Goal: Find specific page/section: Find specific page/section

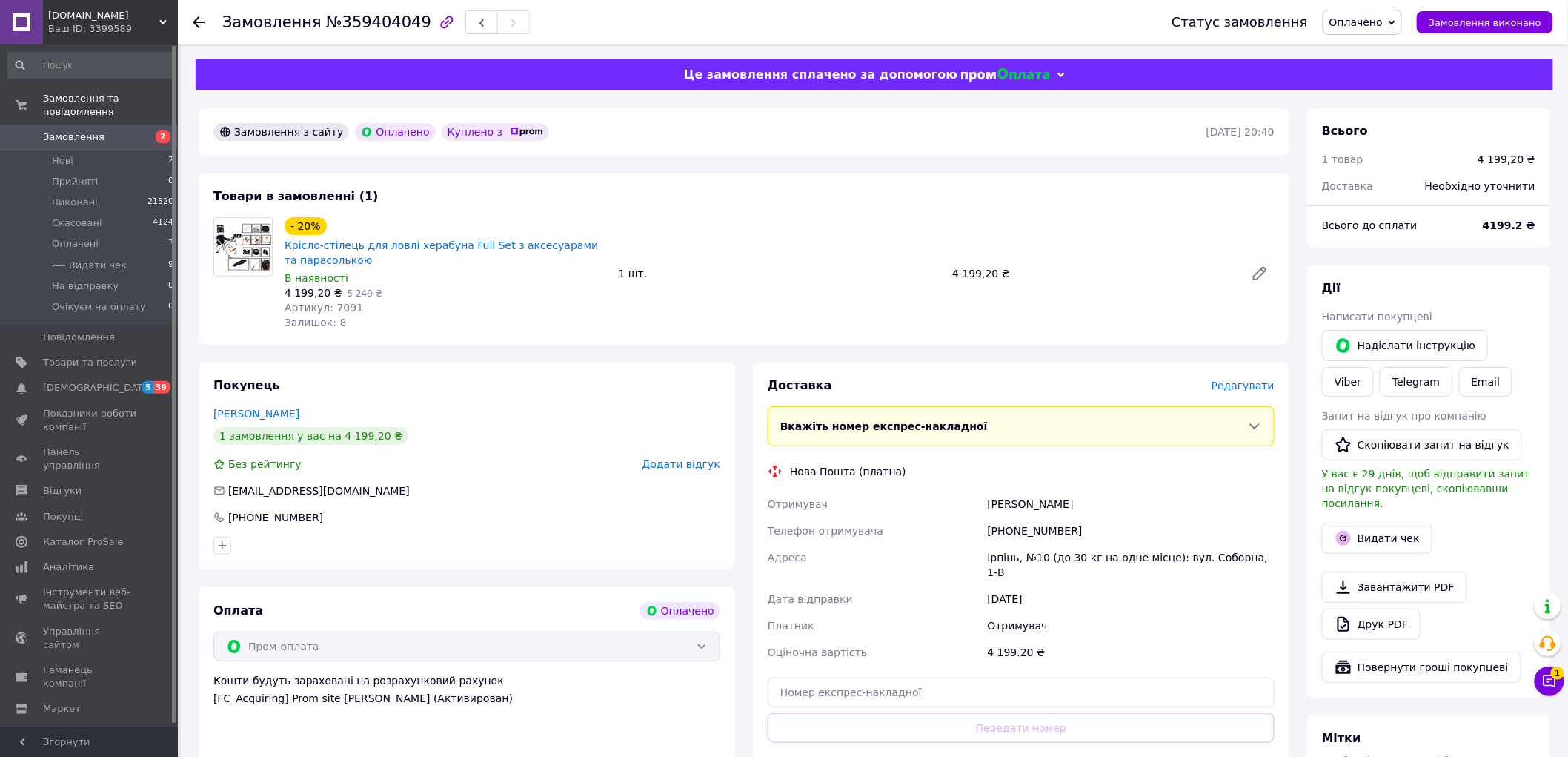
click at [1382, 20] on span "Оплачено" at bounding box center [1355, 22] width 53 height 12
click at [1393, 115] on li "---- Видати чек" at bounding box center [1377, 118] width 109 height 22
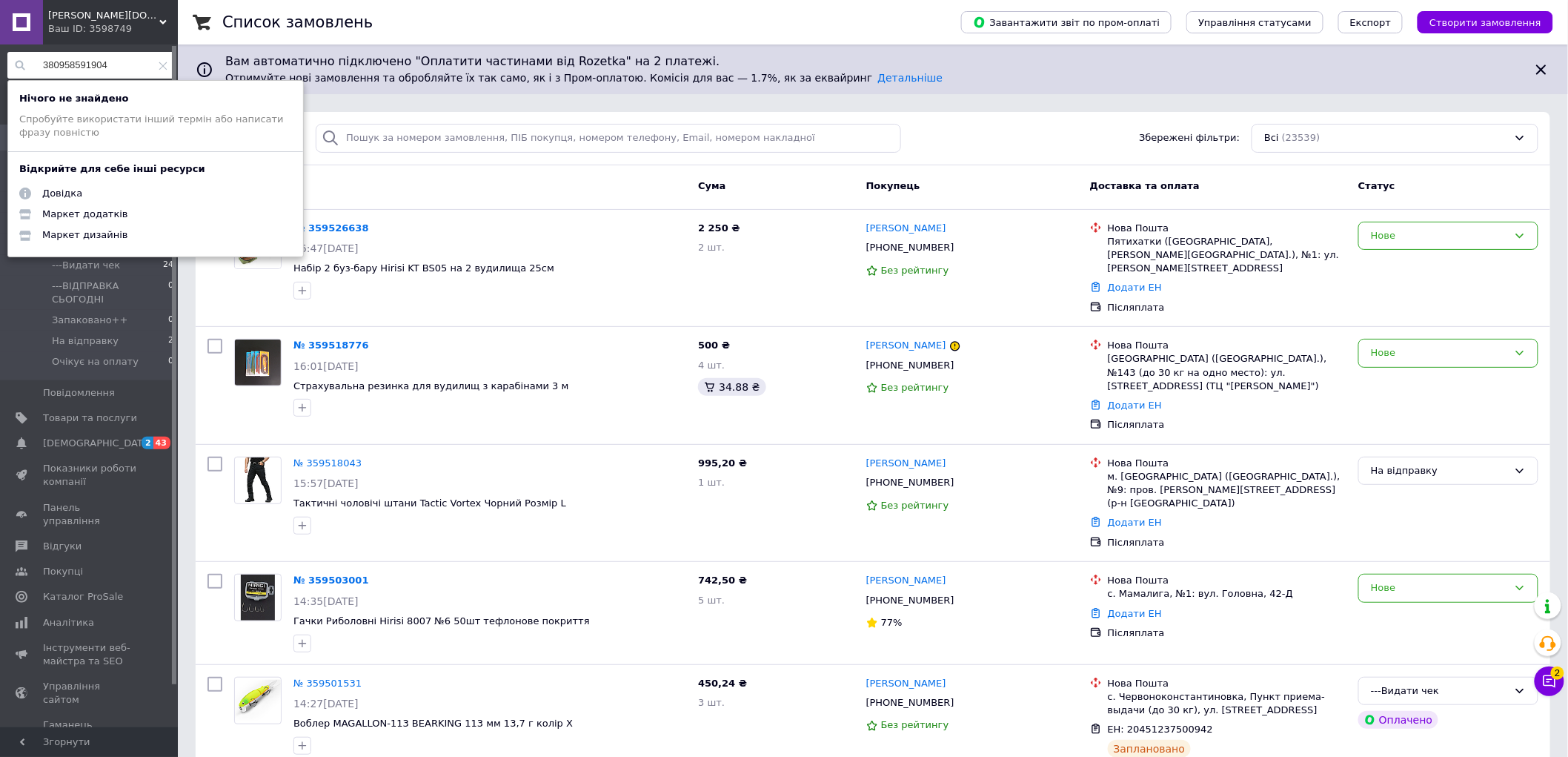
type input "380958591904"
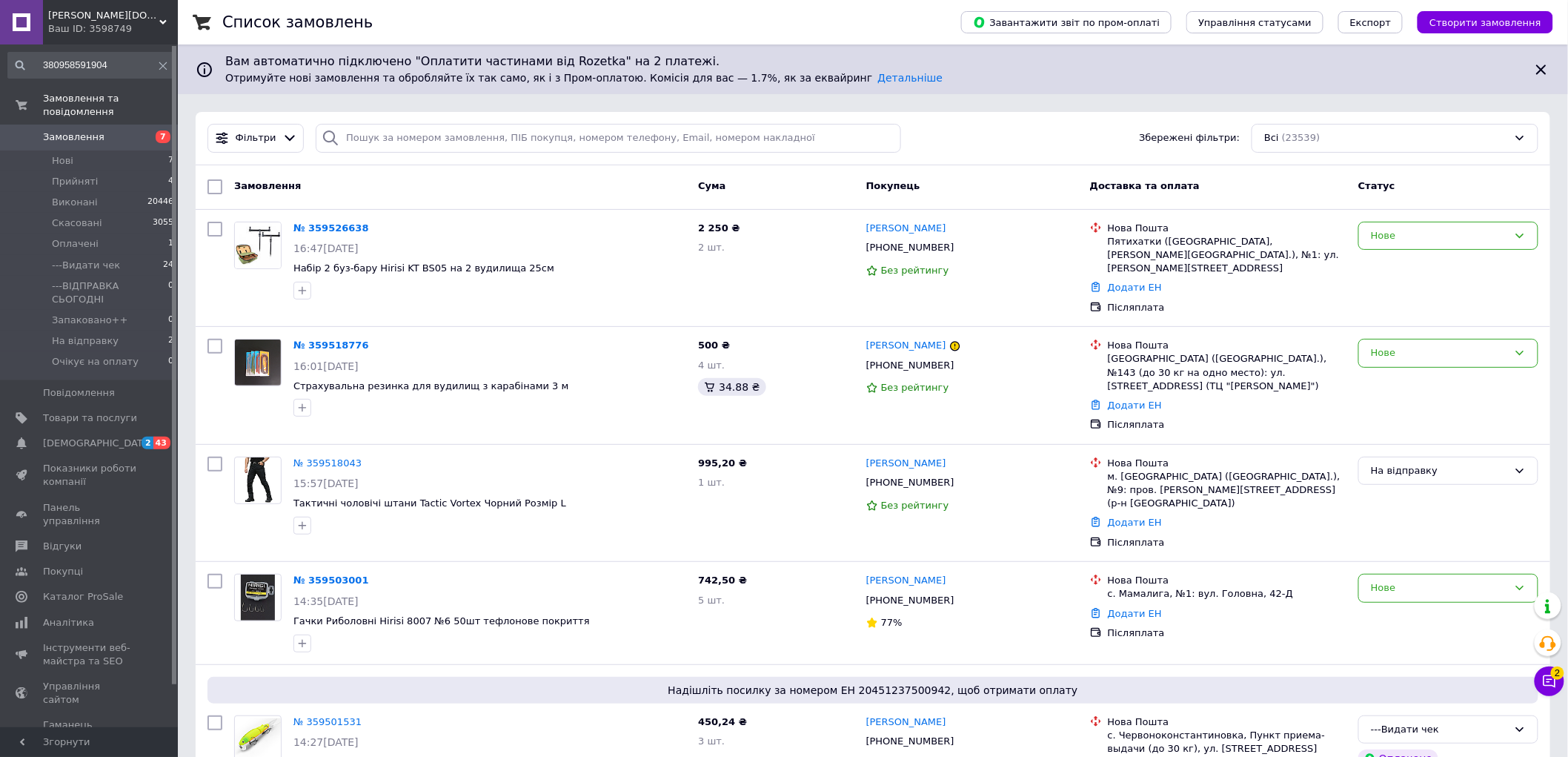
click at [82, 23] on div "Ваш ID: 3598749" at bounding box center [113, 28] width 130 height 13
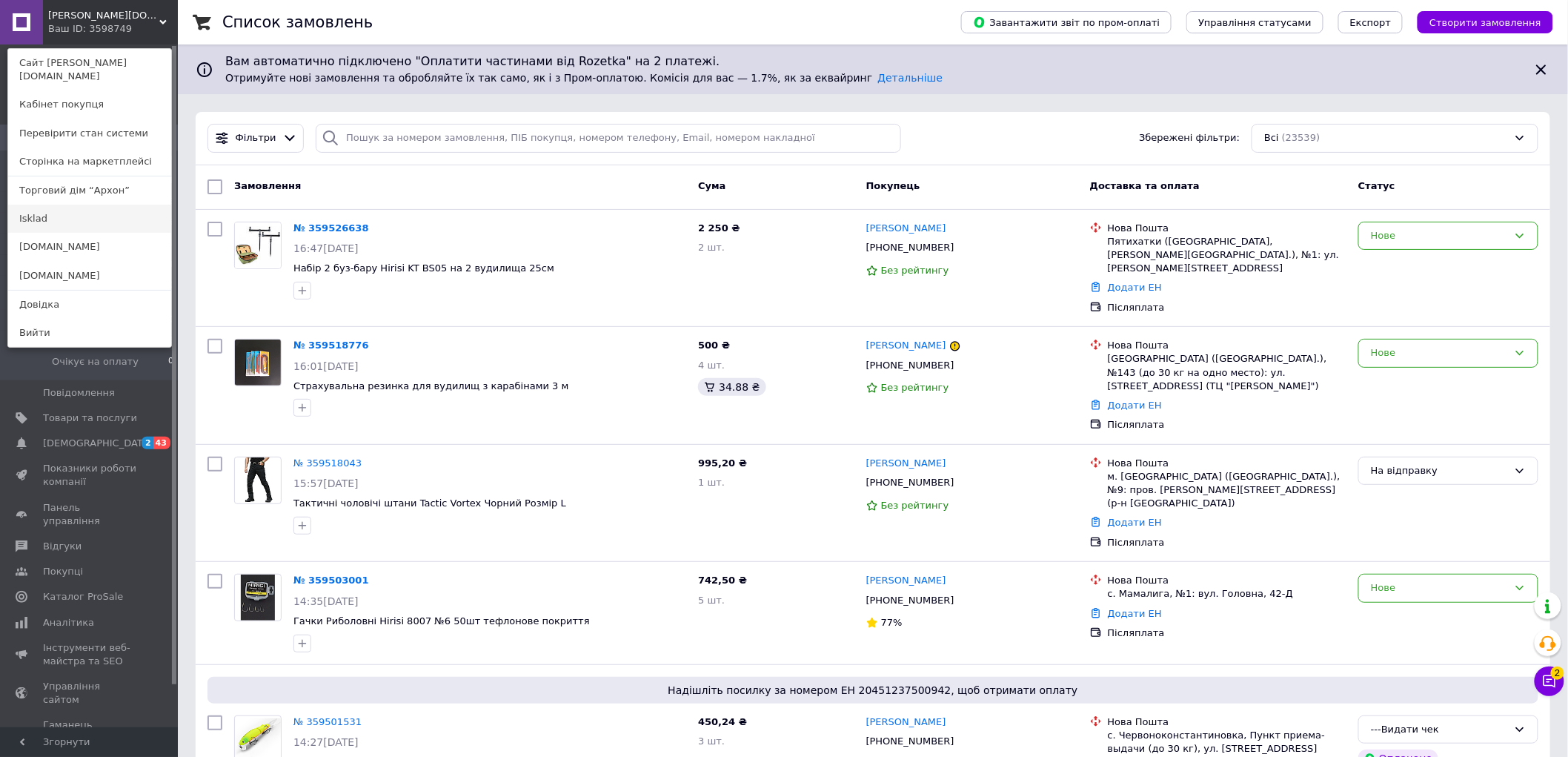
click at [55, 205] on link "Isklad" at bounding box center [89, 219] width 163 height 28
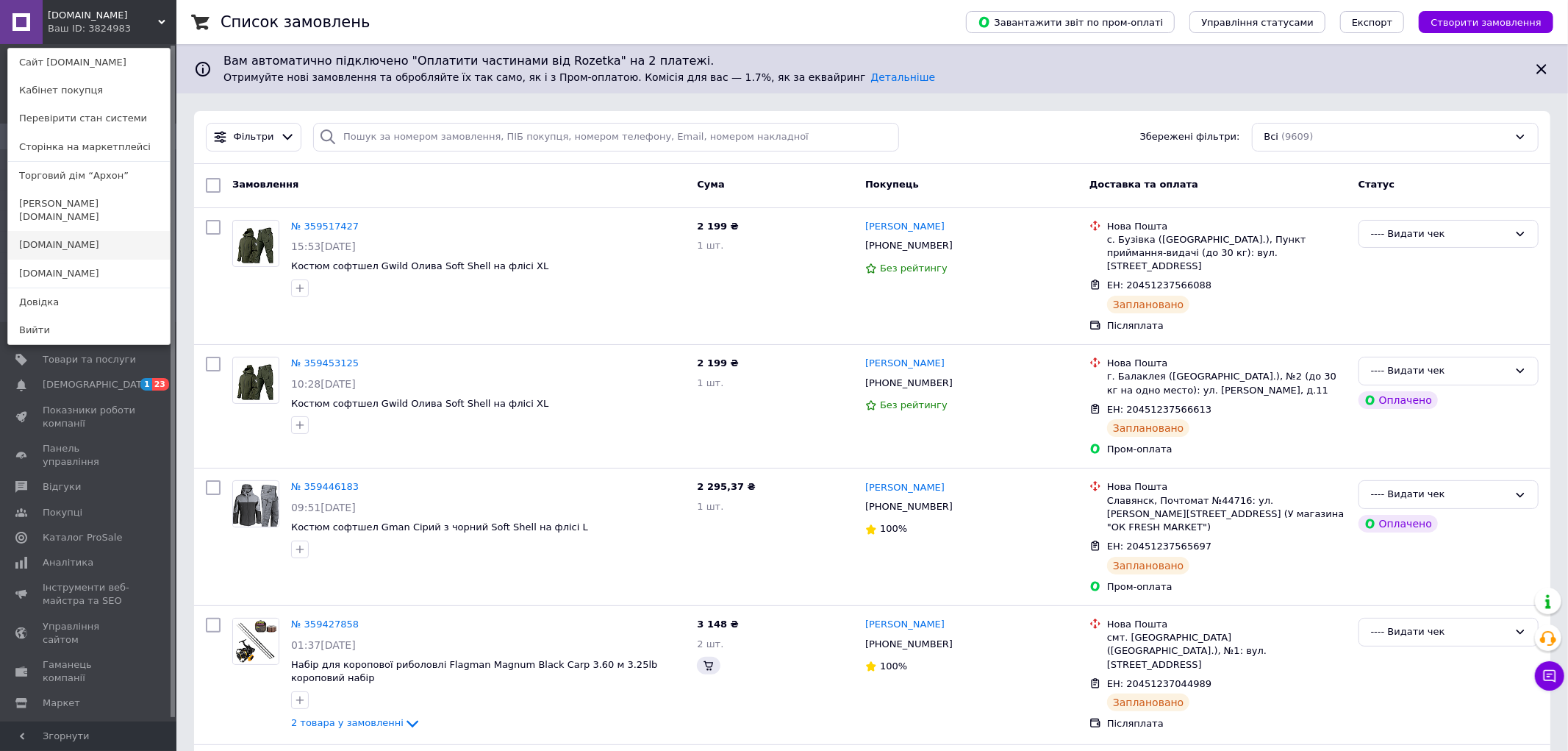
click at [53, 231] on link "[DOMAIN_NAME]" at bounding box center [88, 245] width 162 height 28
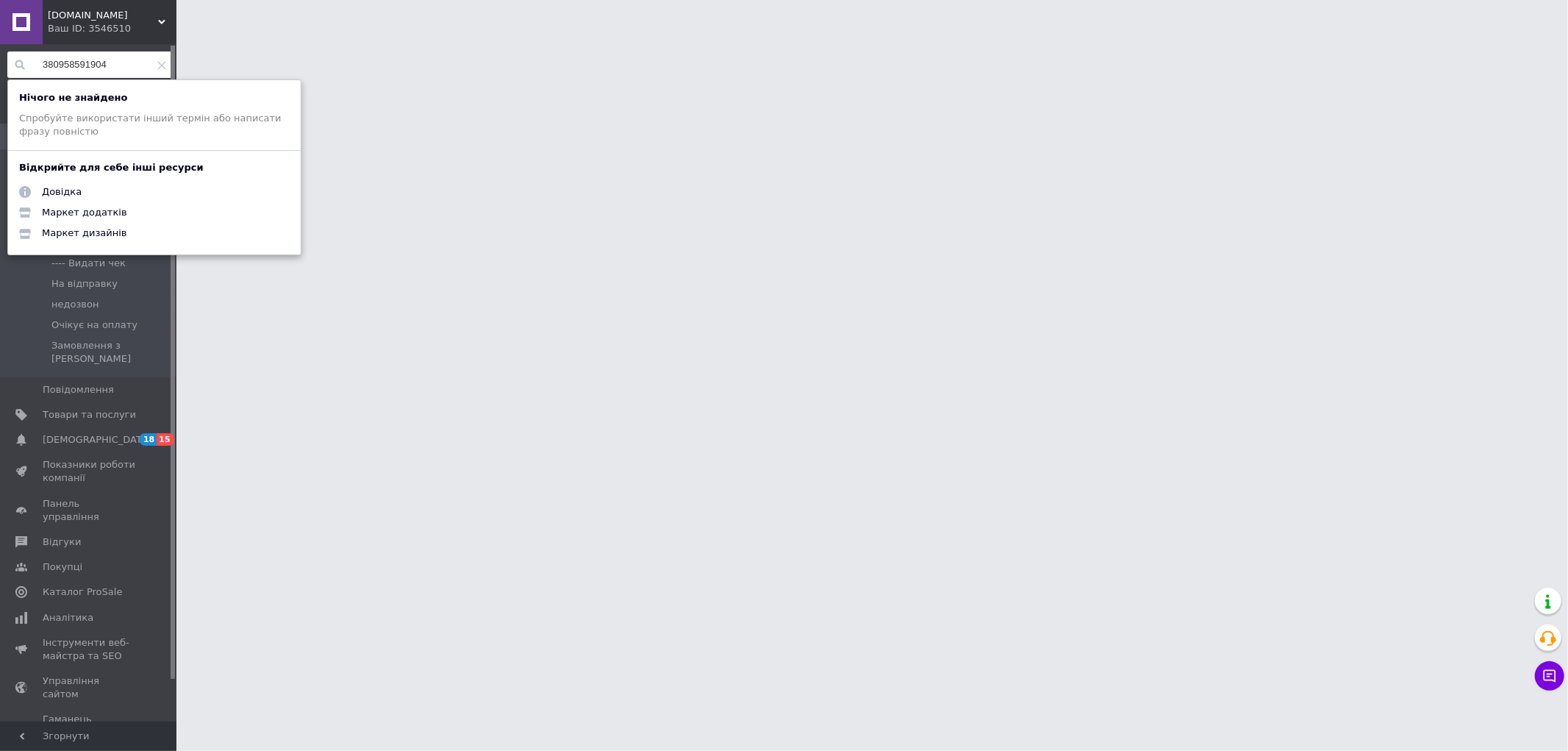
type input "380958591904"
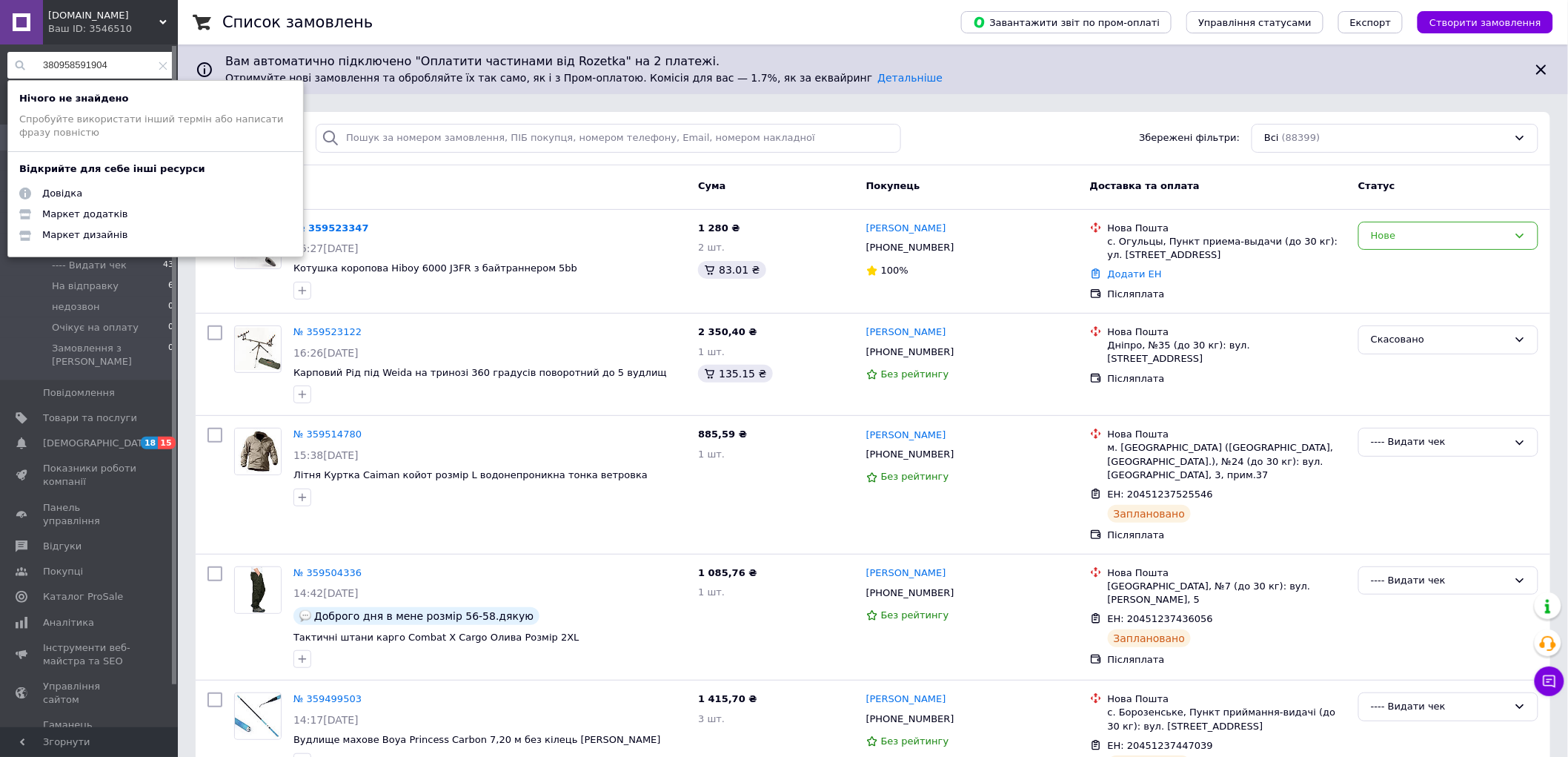
click at [162, 67] on icon at bounding box center [163, 66] width 9 height 9
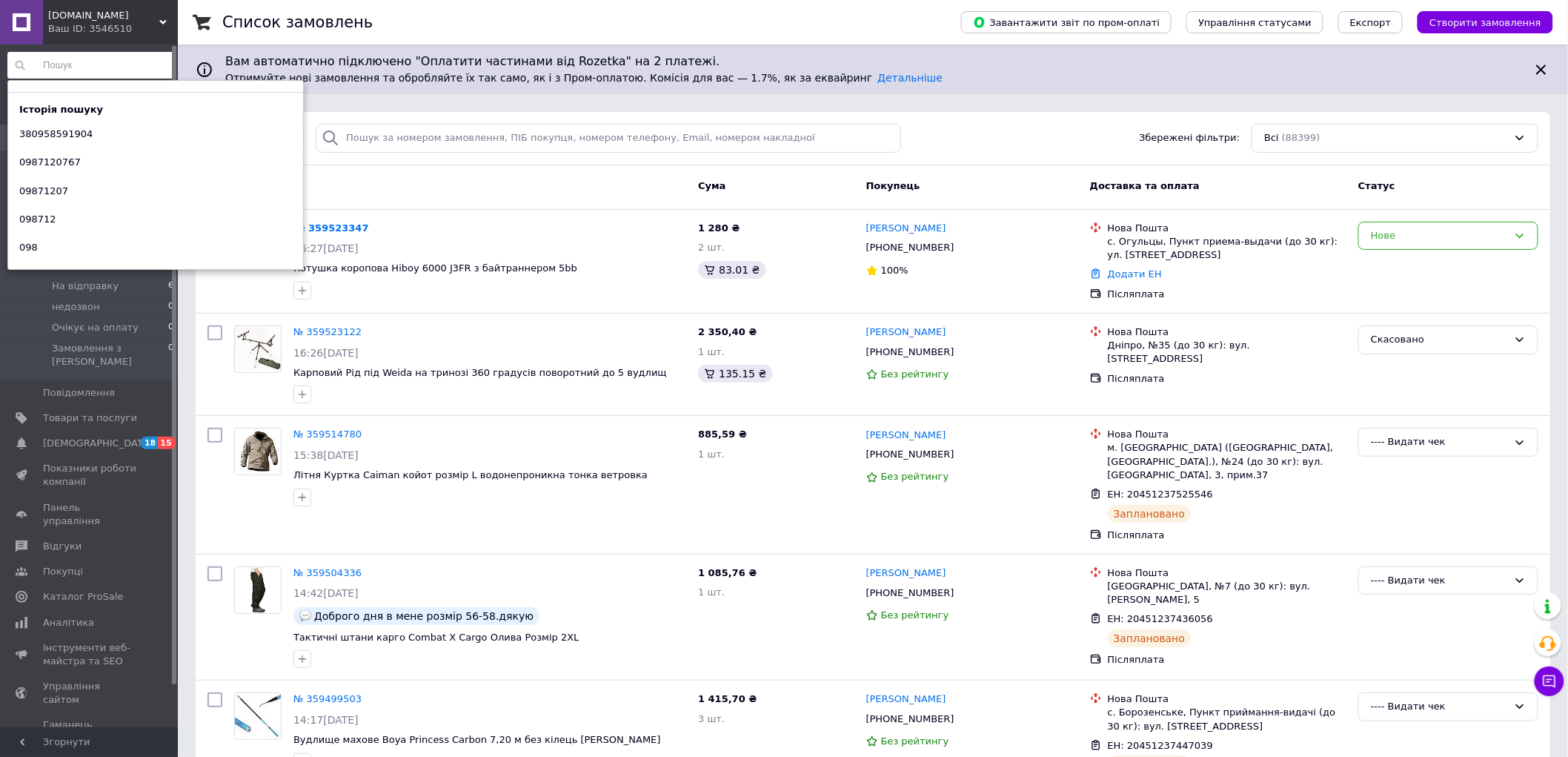
click at [80, 76] on input at bounding box center [91, 65] width 168 height 27
paste input "380958177340"
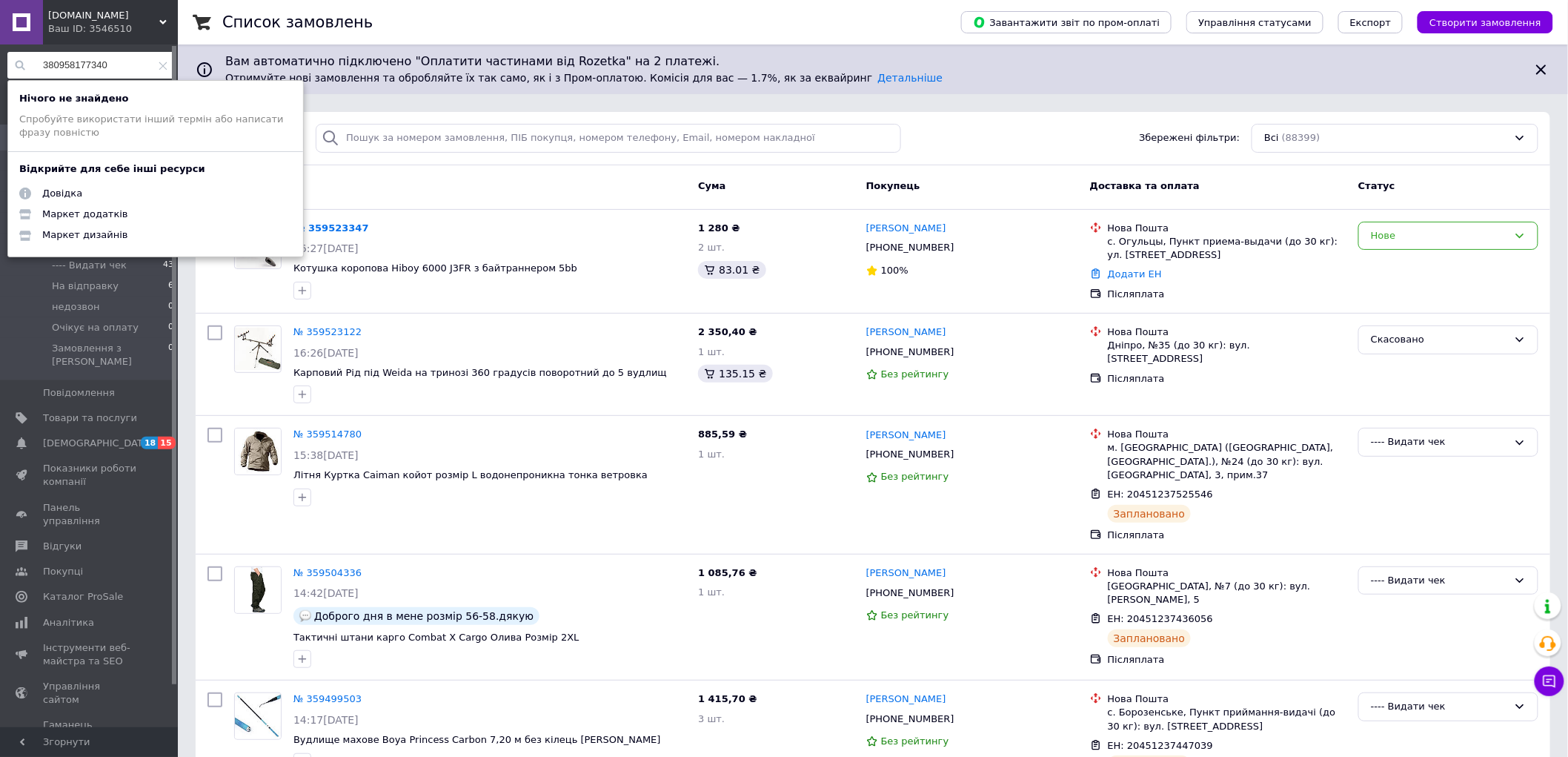
type input "380958177340"
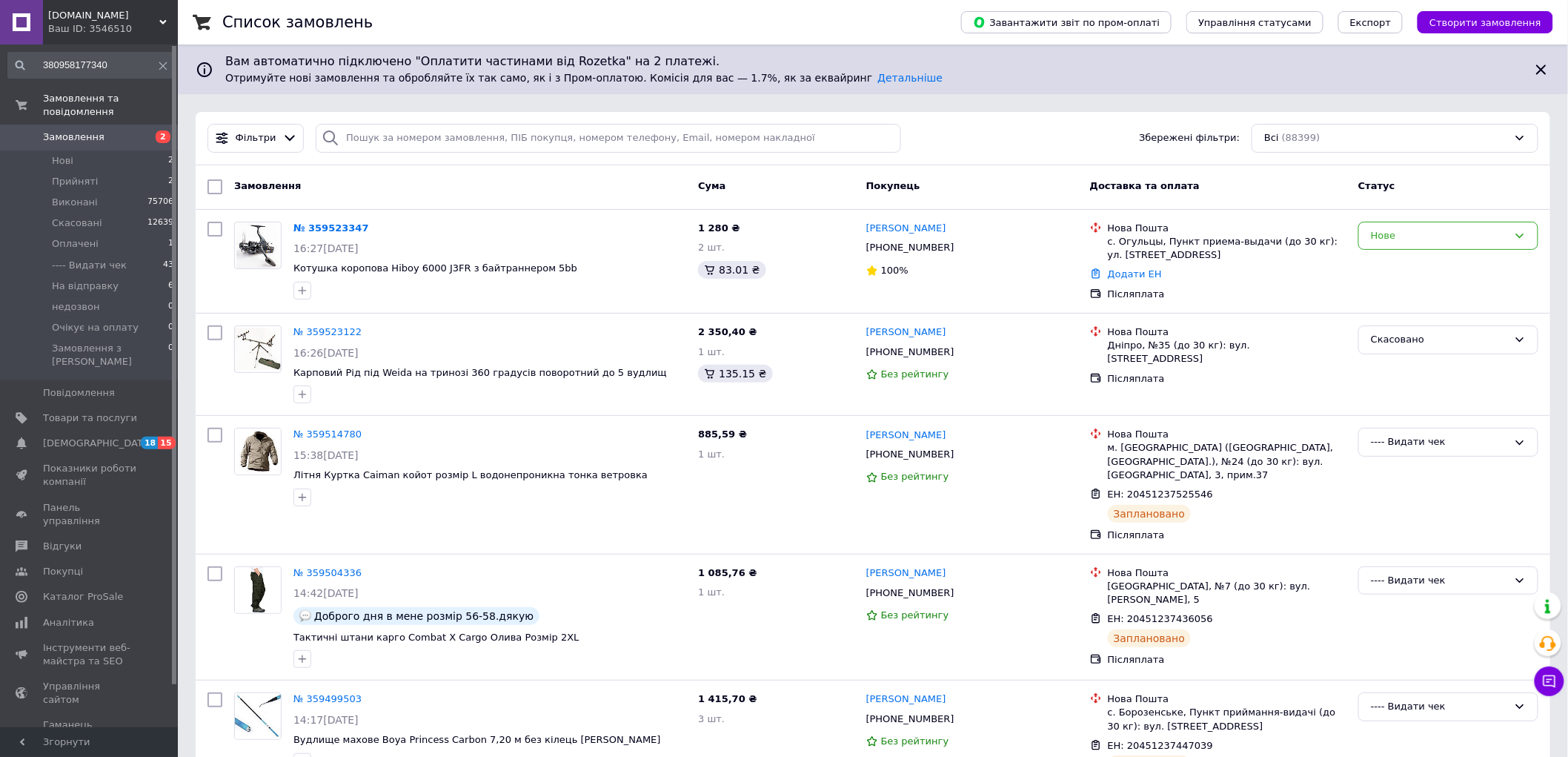
click at [76, 5] on div "caiman.club Ваш ID: 3546510" at bounding box center [110, 22] width 135 height 44
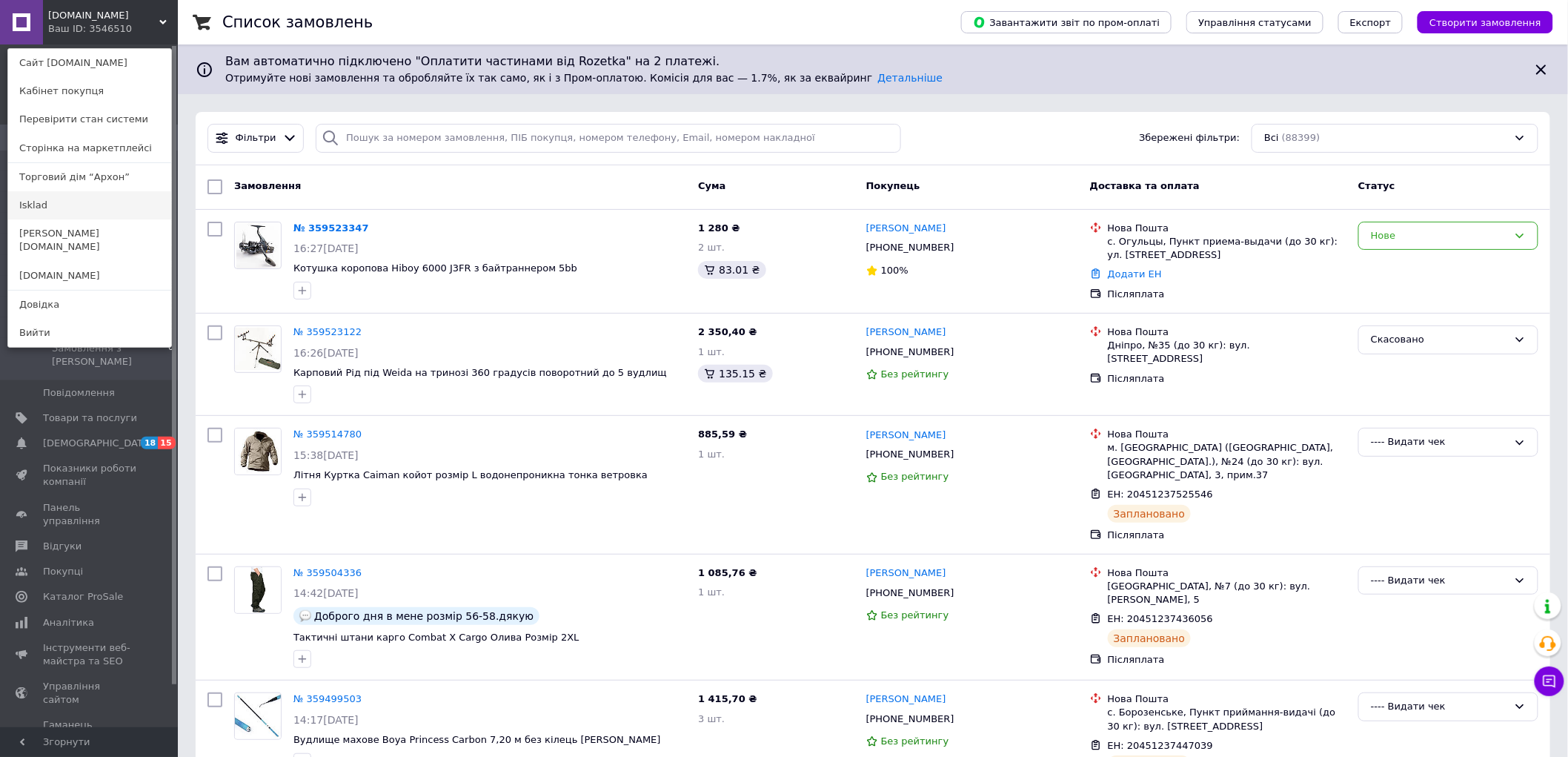
click at [35, 209] on link "Isklad" at bounding box center [89, 205] width 163 height 28
